Goal: Navigation & Orientation: Find specific page/section

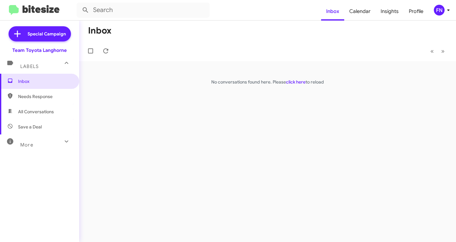
click at [36, 108] on span "All Conversations" at bounding box center [39, 111] width 79 height 15
type input "in:all-conversations"
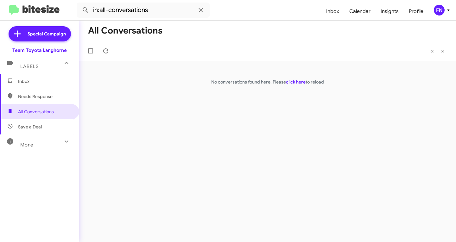
click at [437, 16] on mat-toolbar "in:all-conversations Inbox Calendar Insights Profile FN" at bounding box center [228, 10] width 456 height 20
click at [438, 13] on div "FN" at bounding box center [439, 10] width 11 height 11
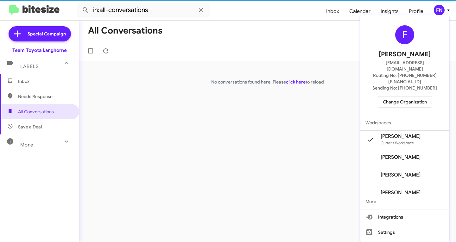
click at [406, 149] on span "Felicia Nazario's" at bounding box center [404, 158] width 89 height 18
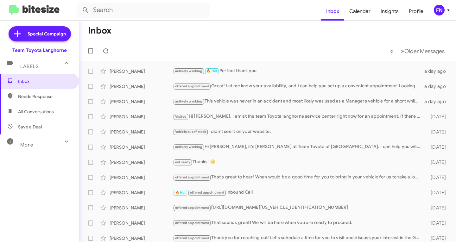
click at [43, 120] on span "Save a Deal" at bounding box center [39, 126] width 79 height 15
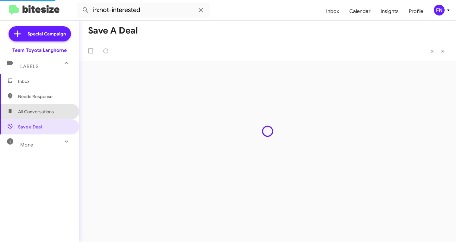
click at [46, 112] on span "All Conversations" at bounding box center [36, 112] width 36 height 6
type input "in:all-conversations"
